Goal: Information Seeking & Learning: Learn about a topic

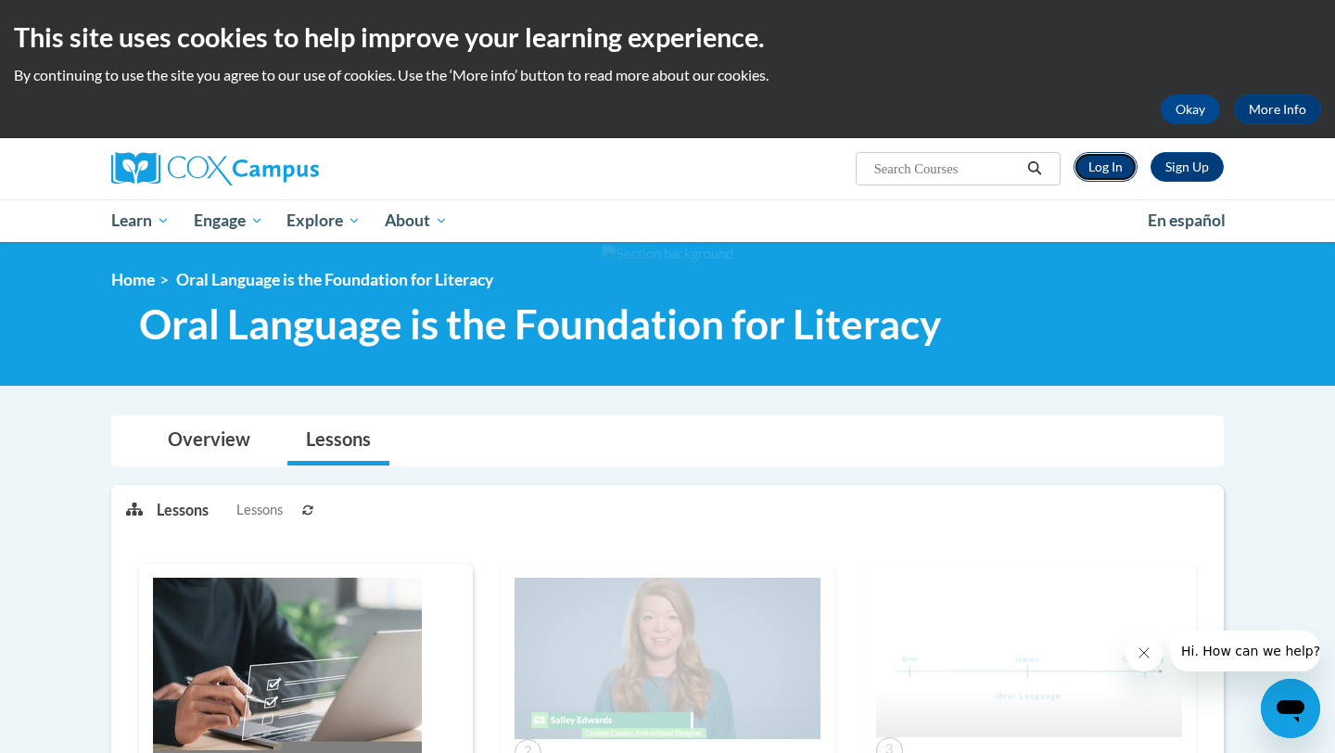
click at [1101, 170] on link "Log In" at bounding box center [1105, 167] width 64 height 30
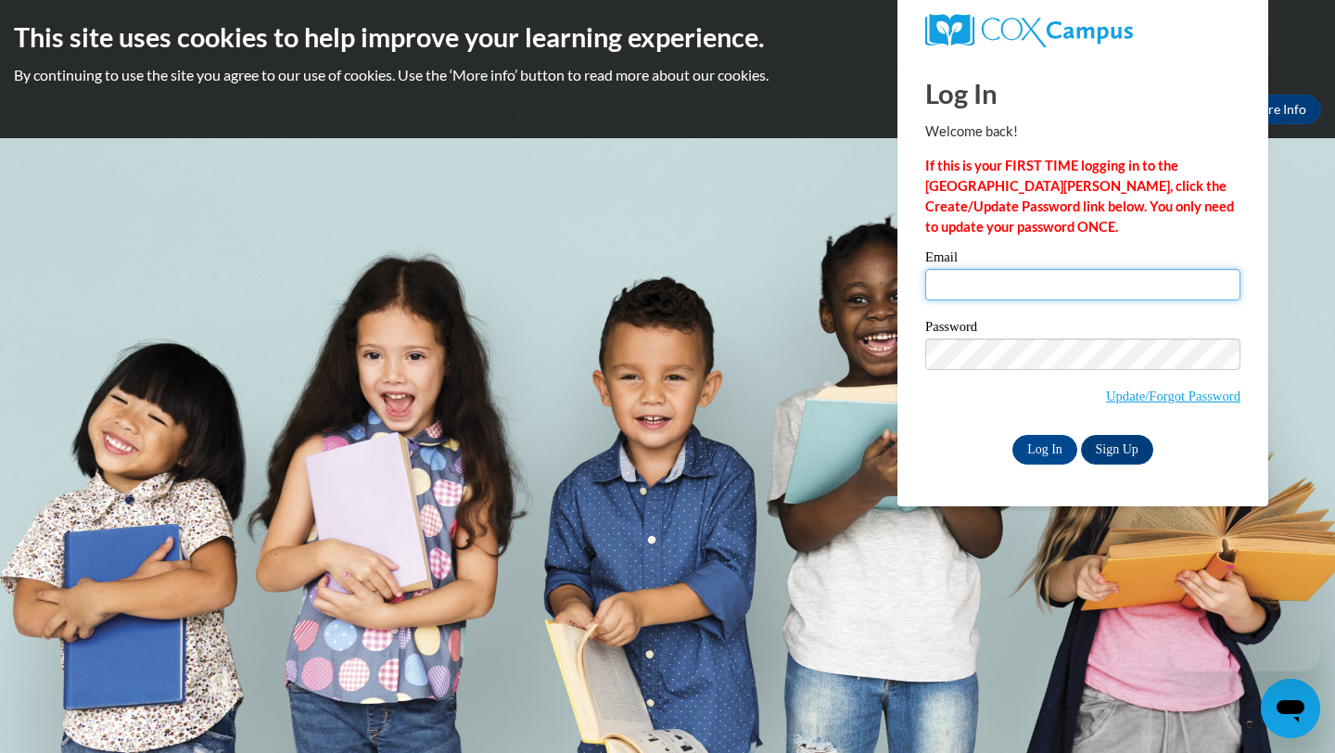
click at [988, 299] on input "Email" at bounding box center [1082, 285] width 315 height 32
type input "neeley.carter@carrollcountyschools.com"
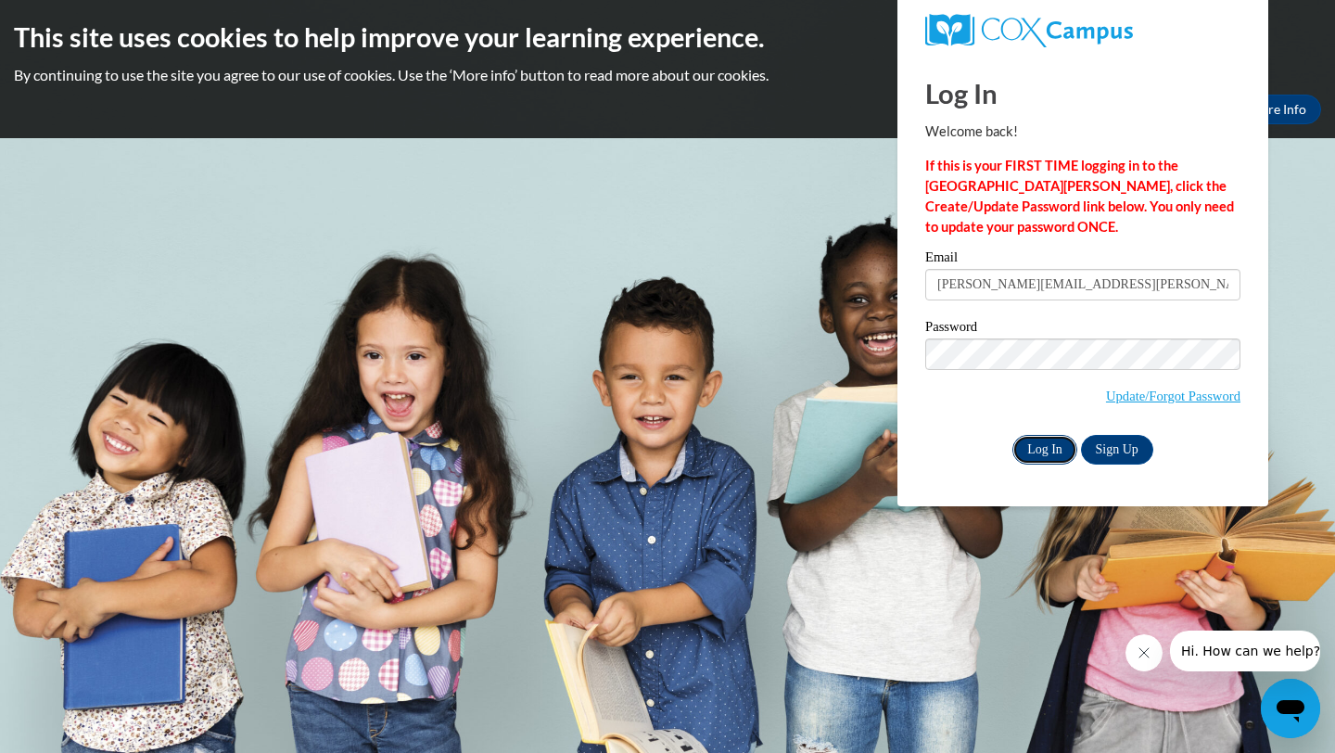
click at [1028, 439] on input "Log In" at bounding box center [1044, 450] width 65 height 30
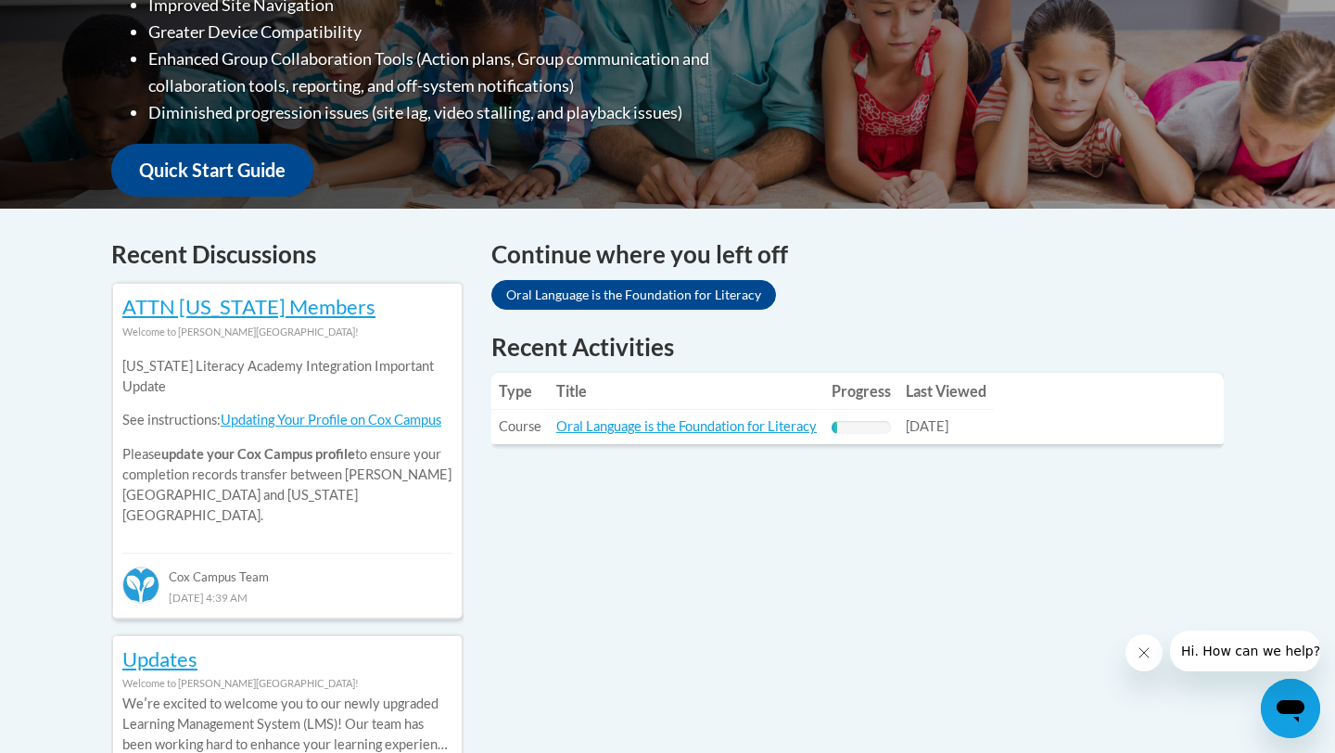
scroll to position [592, 0]
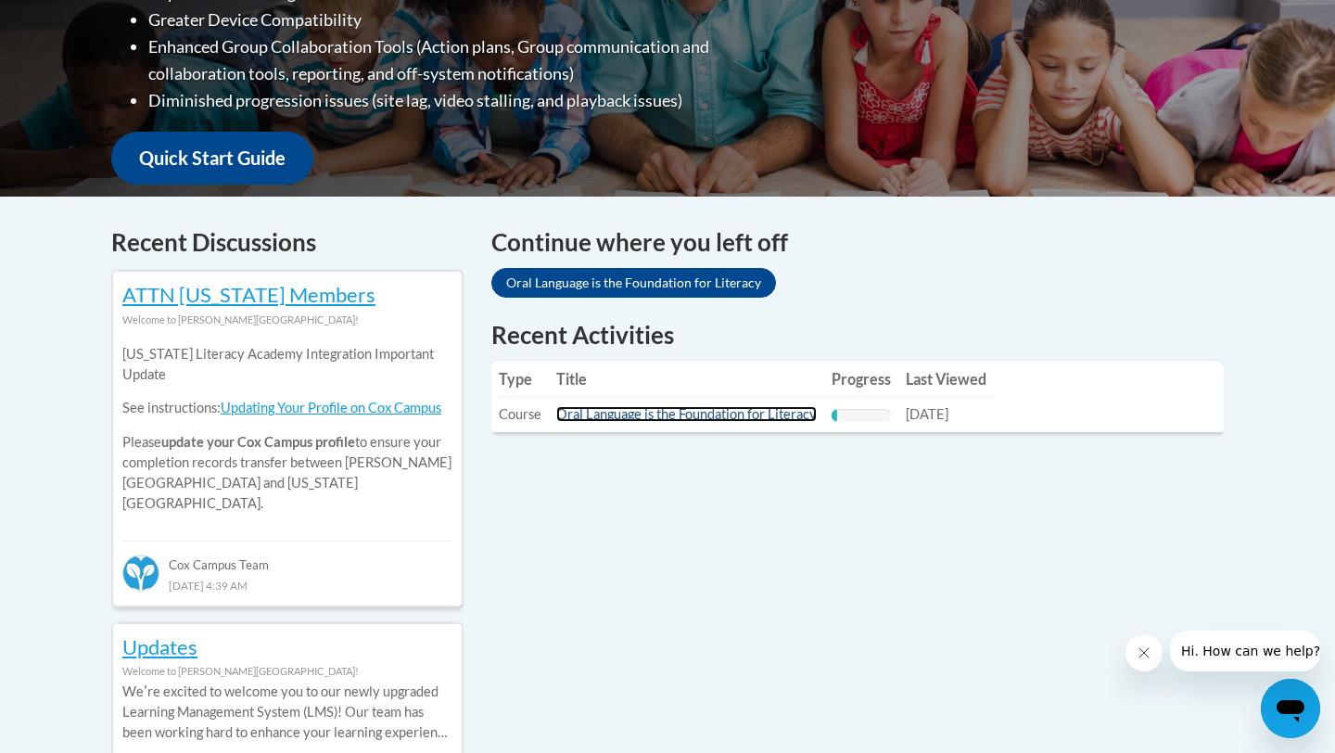
click at [628, 413] on link "Oral Language is the Foundation for Literacy" at bounding box center [686, 414] width 260 height 16
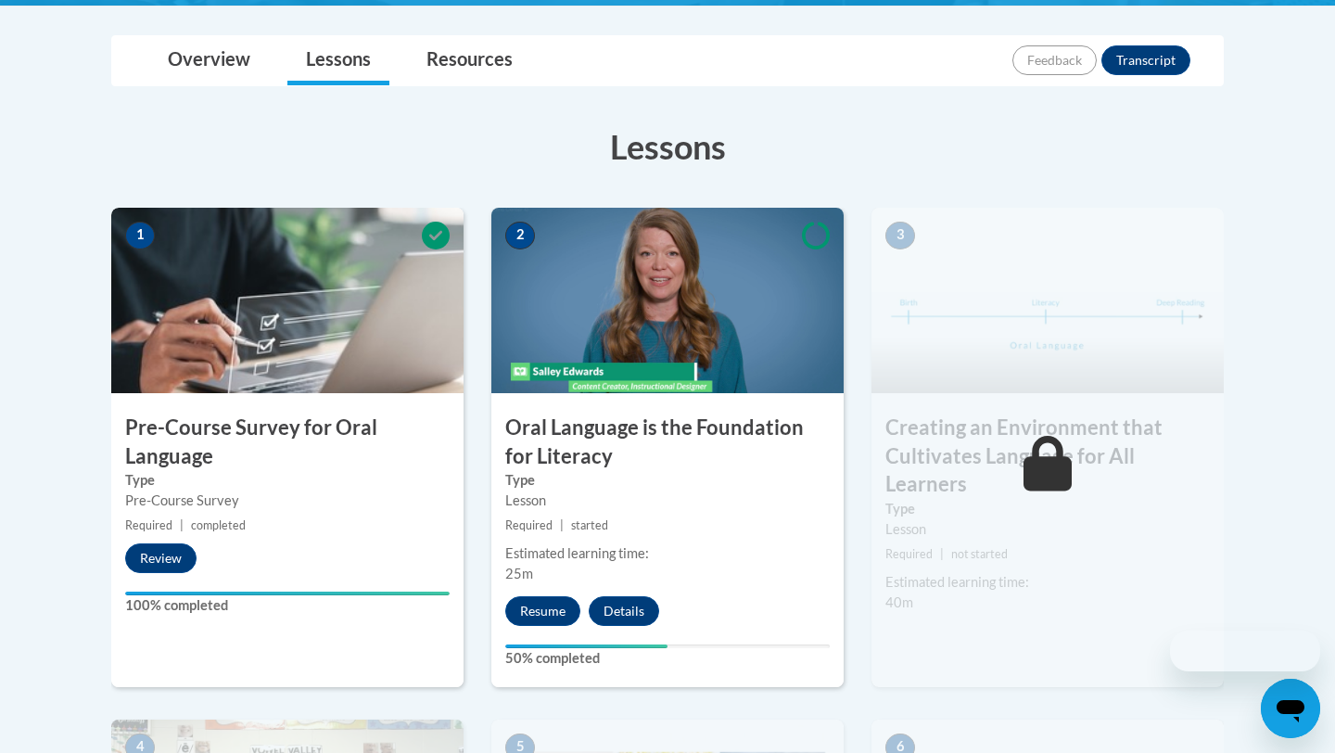
scroll to position [435, 0]
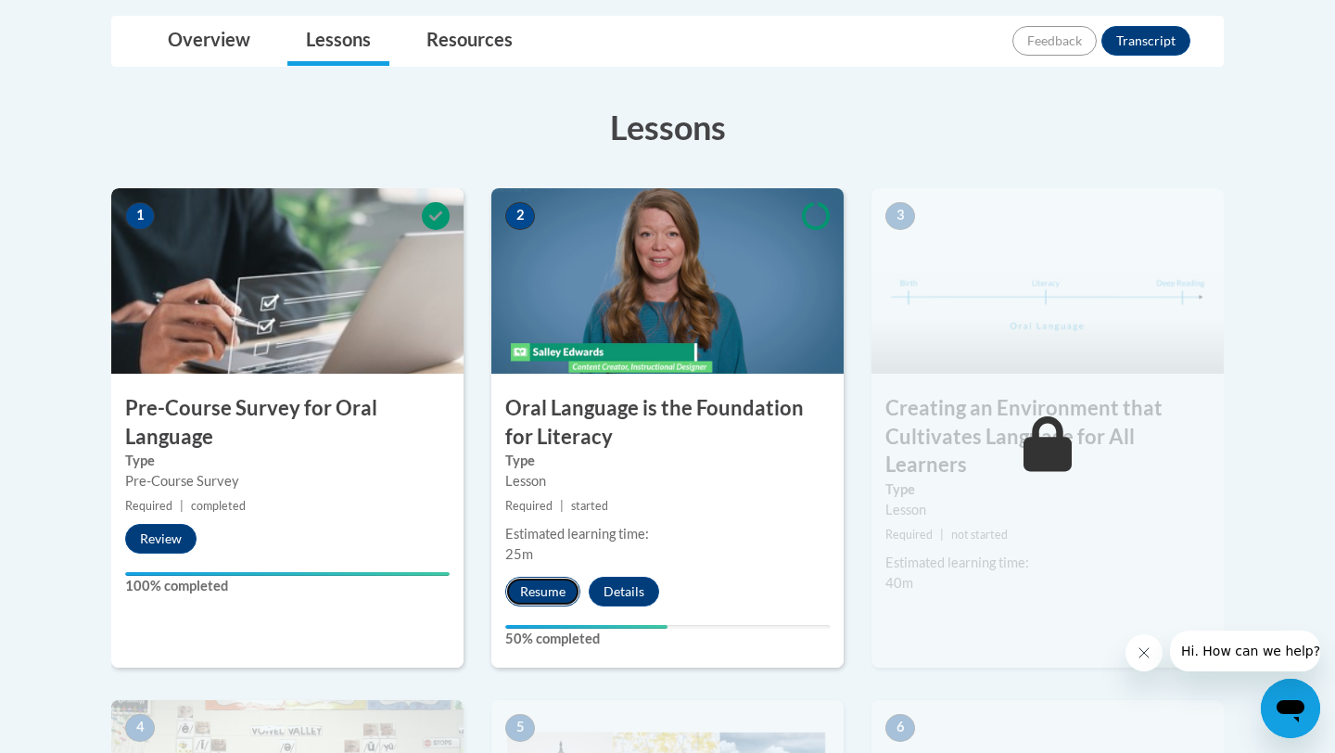
click at [540, 589] on button "Resume" at bounding box center [542, 592] width 75 height 30
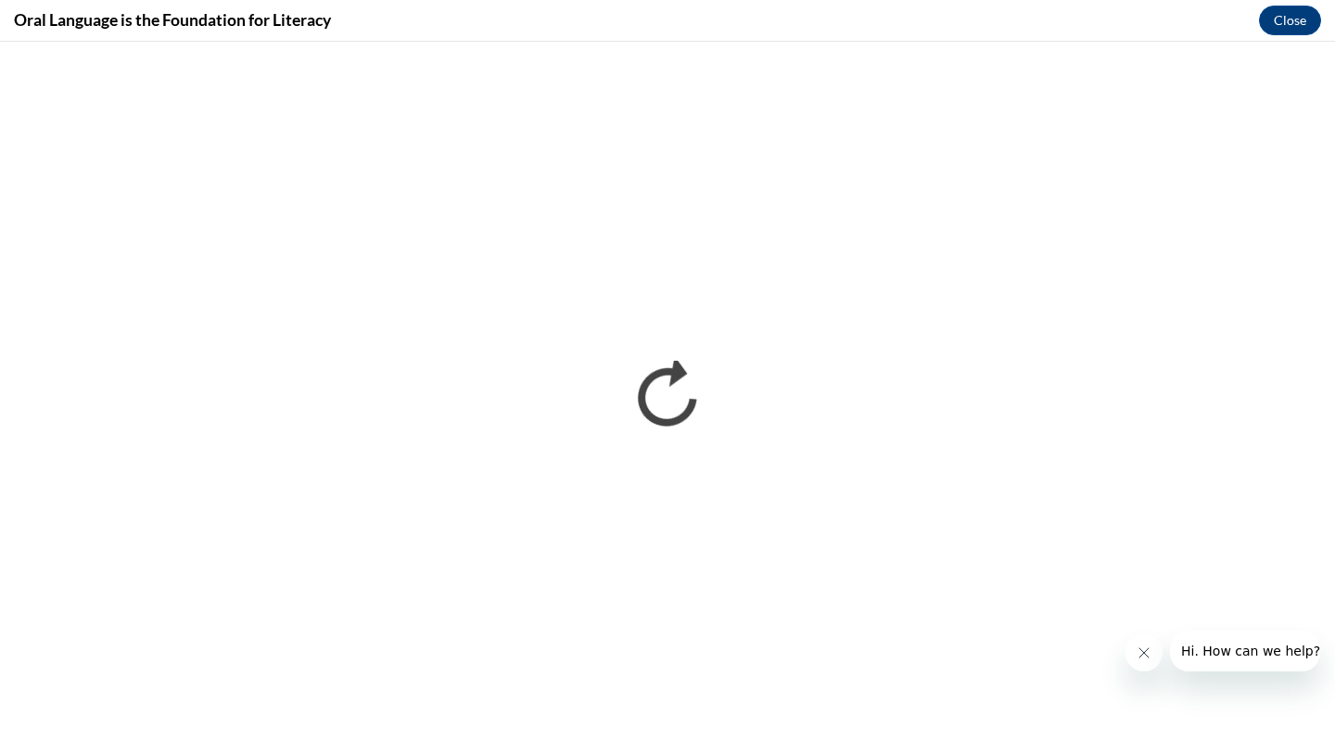
scroll to position [0, 0]
click at [1130, 651] on button "Close message from company" at bounding box center [1143, 652] width 37 height 37
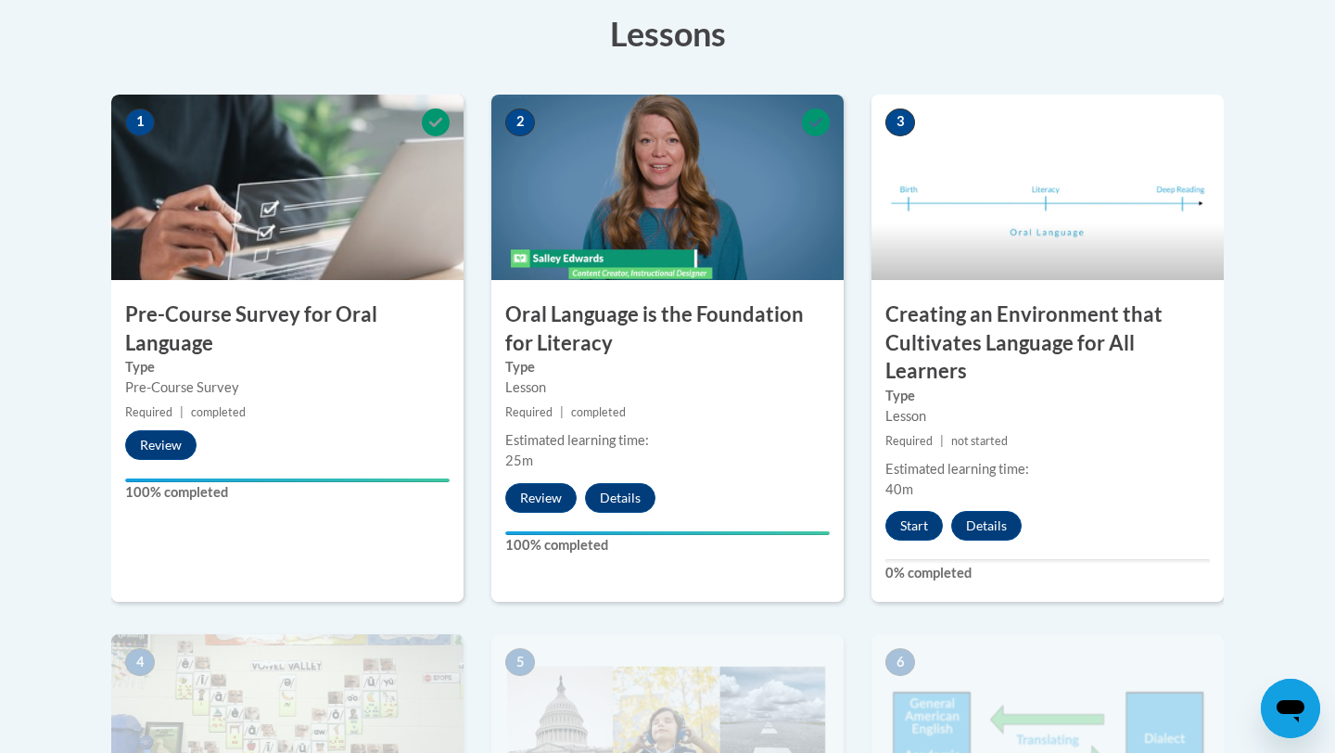
scroll to position [537, 0]
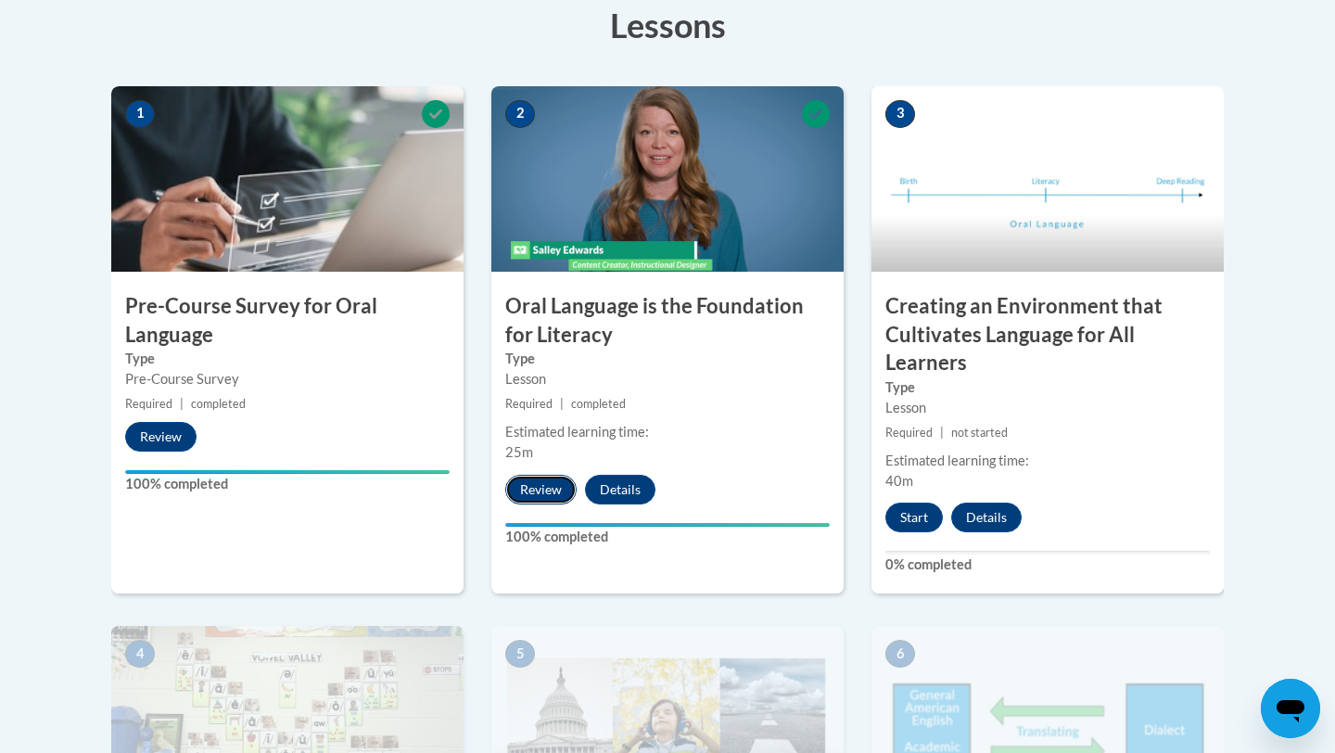
click at [550, 496] on button "Review" at bounding box center [540, 490] width 71 height 30
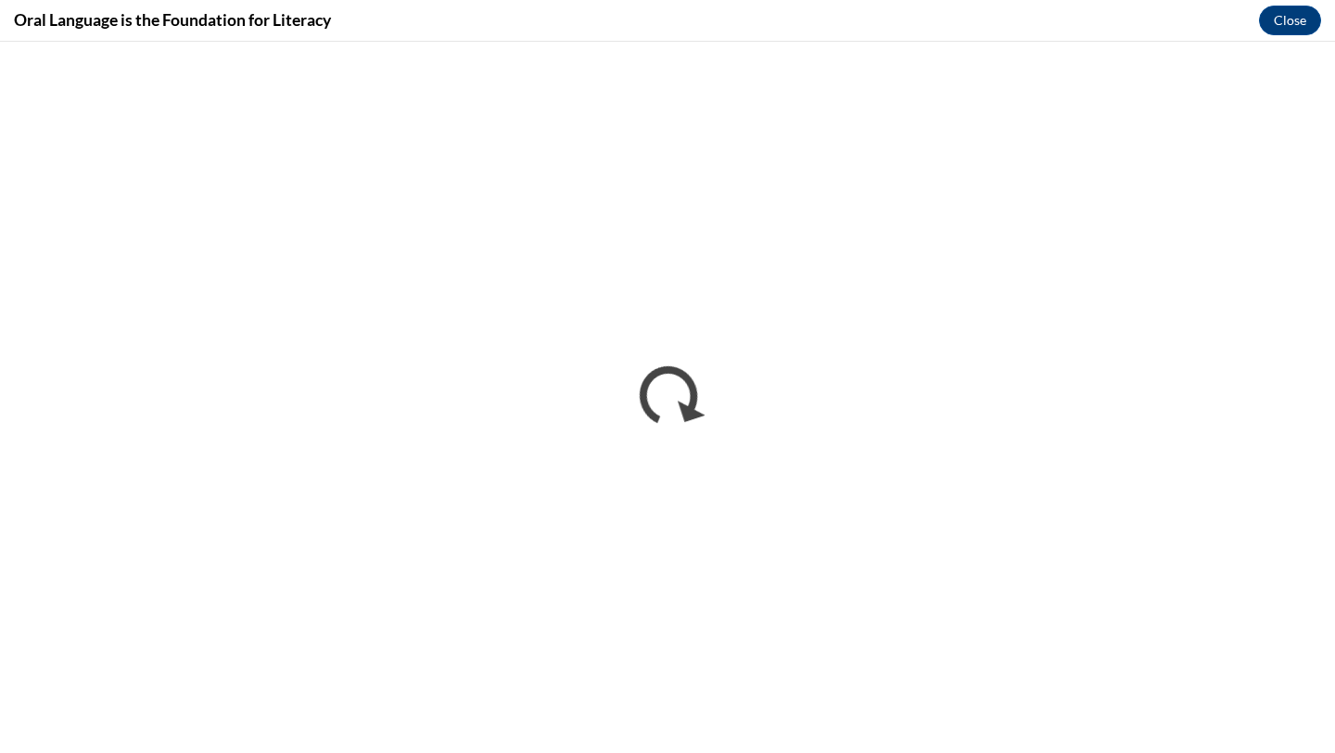
scroll to position [0, 0]
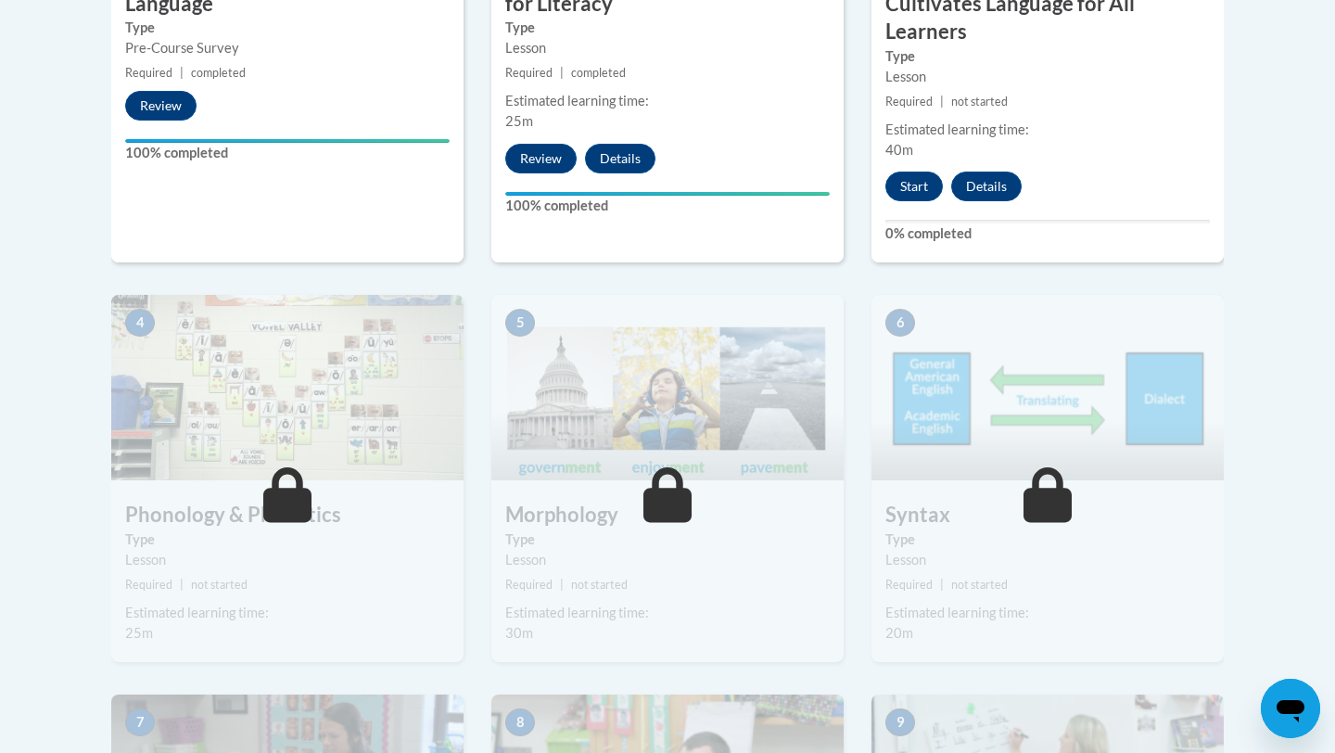
scroll to position [692, 0]
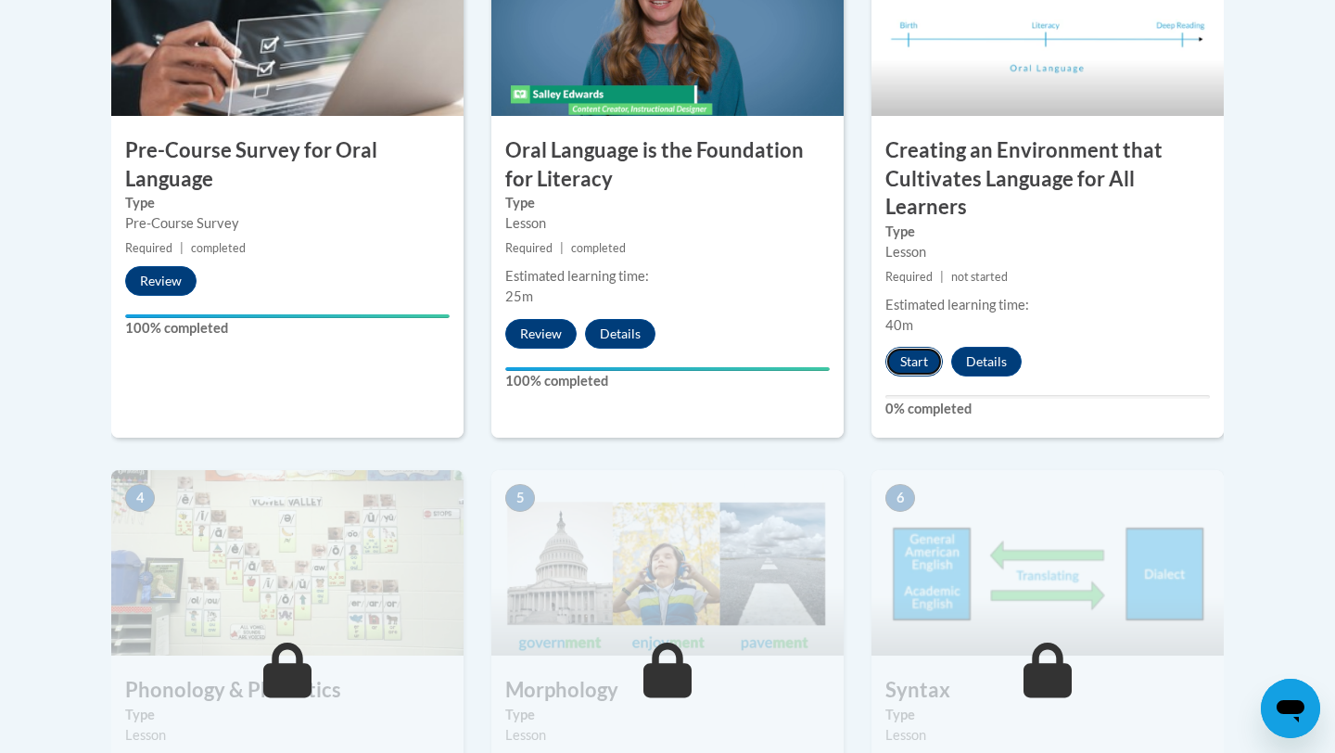
click at [901, 370] on button "Start" at bounding box center [913, 362] width 57 height 30
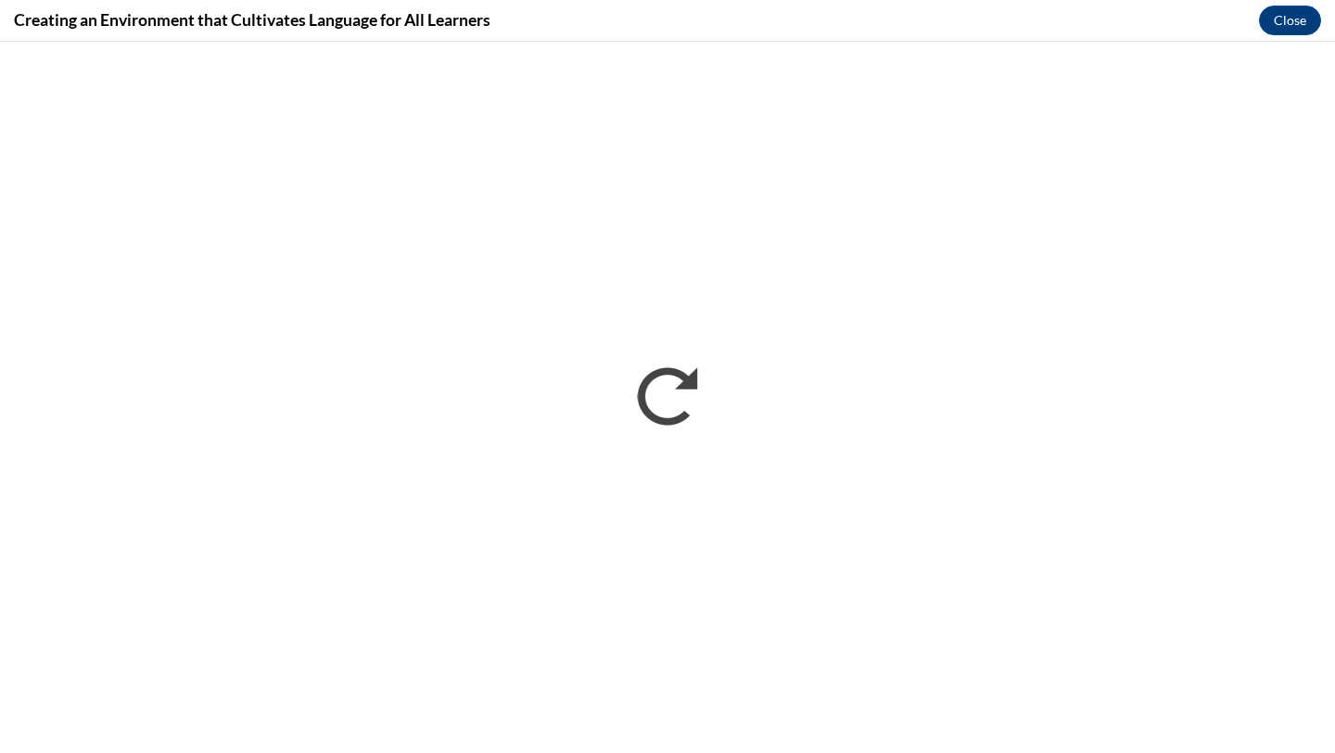
scroll to position [0, 0]
